Goal: Check status: Check status

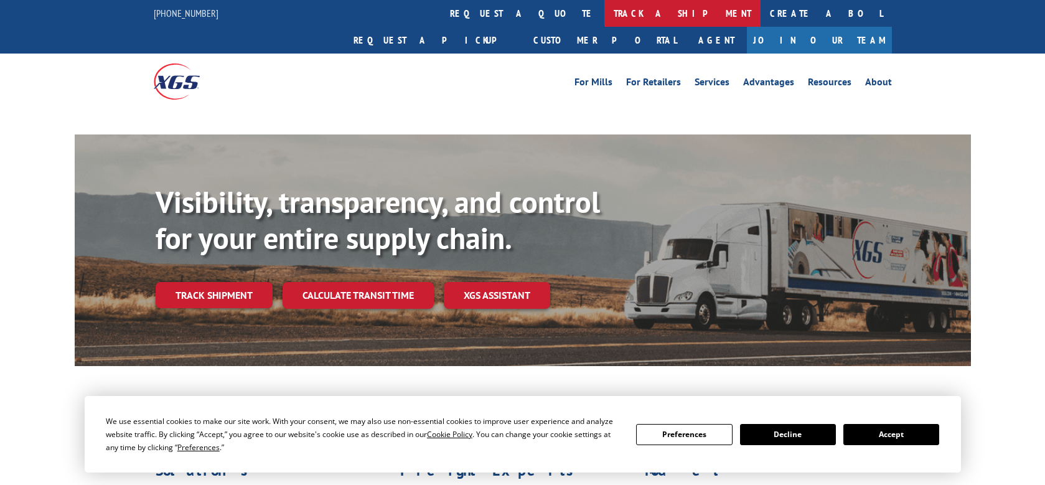
click at [604, 17] on link "track a shipment" at bounding box center [682, 13] width 156 height 27
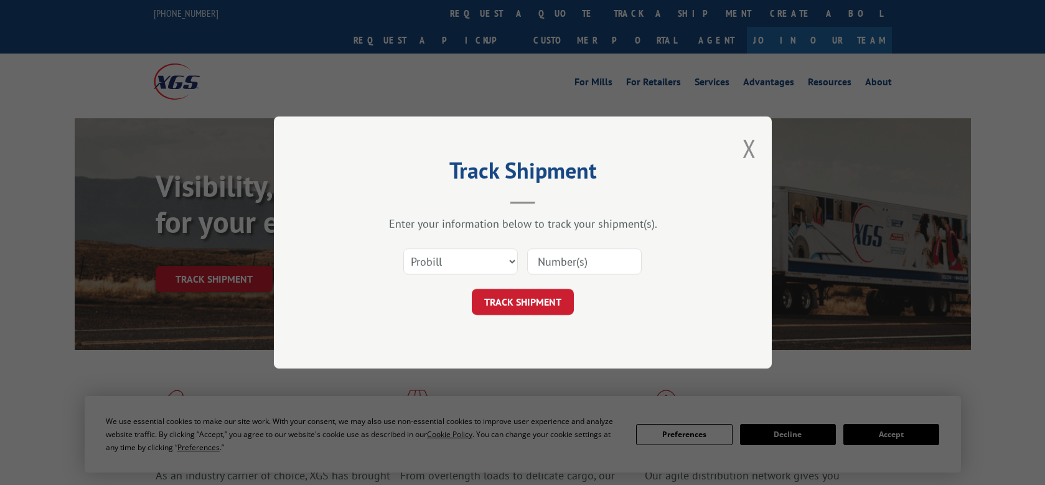
click at [491, 265] on select "Select category... Probill BOL PO" at bounding box center [460, 261] width 114 height 26
select select "bol"
click at [403, 248] on select "Select category... Probill BOL PO" at bounding box center [460, 261] width 114 height 26
click at [587, 260] on input at bounding box center [584, 261] width 114 height 26
paste input "2870308"
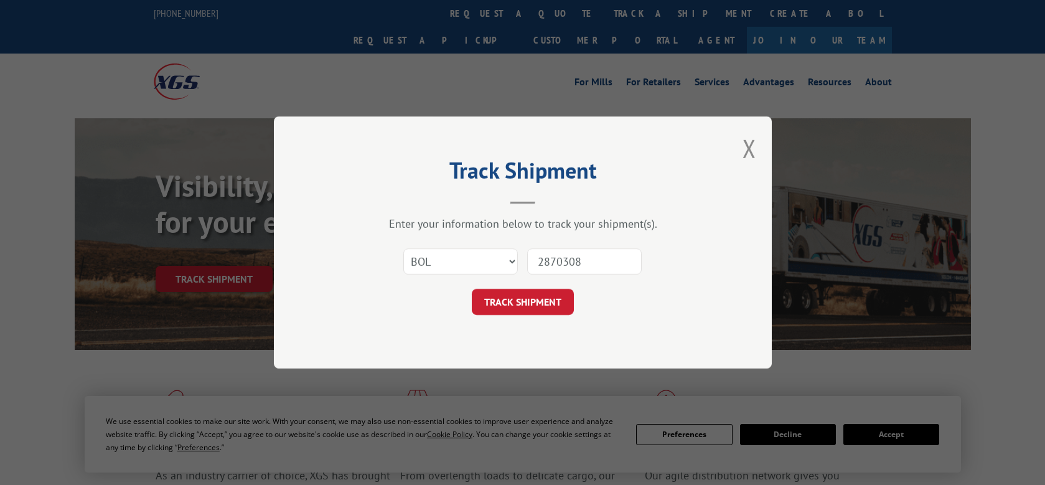
type input "2870308"
click at [510, 319] on div "Track Shipment Enter your information below to track your shipment(s). Select c…" at bounding box center [523, 242] width 498 height 252
click at [530, 300] on button "TRACK SHIPMENT" at bounding box center [523, 302] width 102 height 26
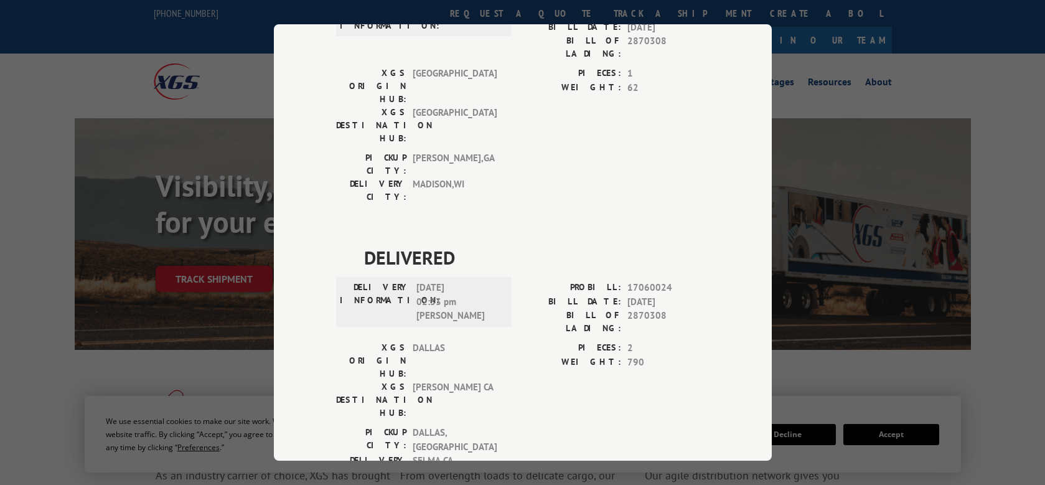
scroll to position [139, 0]
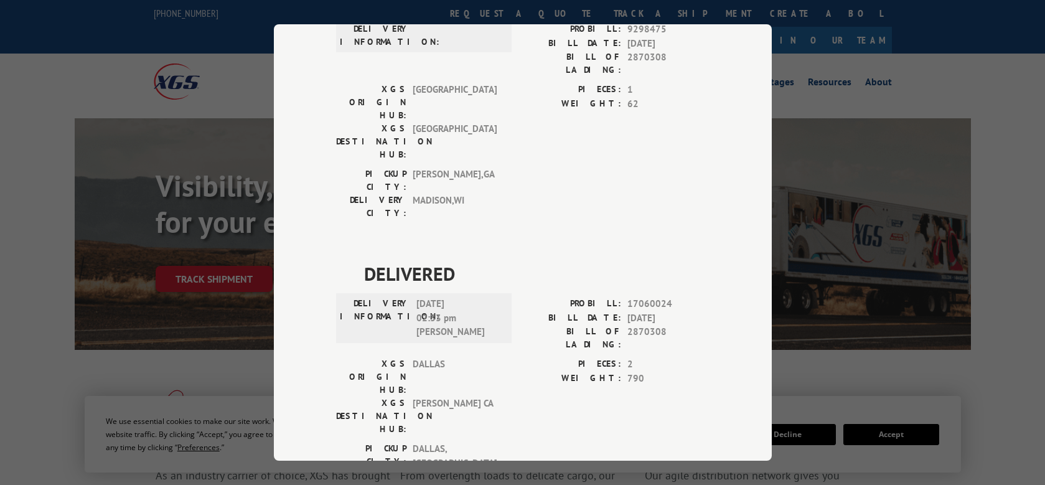
click at [997, 227] on div "Track Shipment DELIVERED DELIVERY INFORMATION: PROBILL: 9298475 BILL DATE: [DAT…" at bounding box center [522, 242] width 1045 height 485
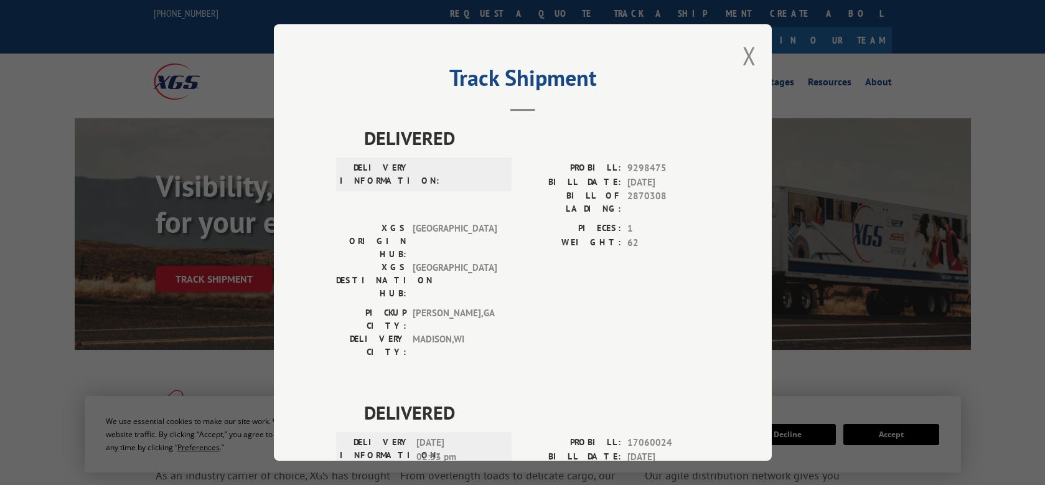
scroll to position [0, 0]
click at [743, 56] on button "Close modal" at bounding box center [749, 56] width 14 height 33
